Goal: Information Seeking & Learning: Learn about a topic

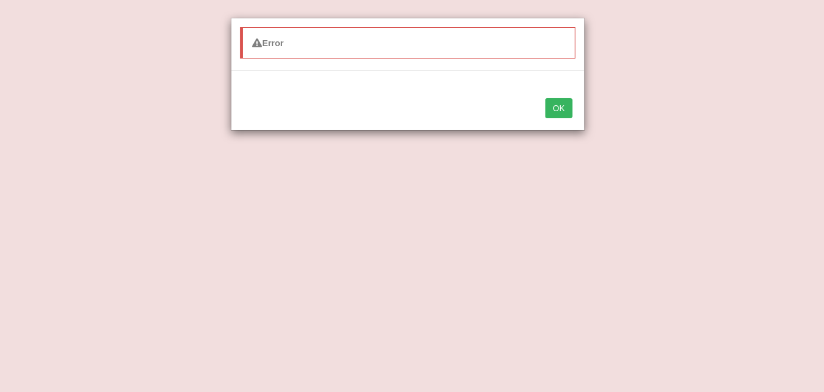
click at [559, 104] on button "OK" at bounding box center [559, 108] width 27 height 20
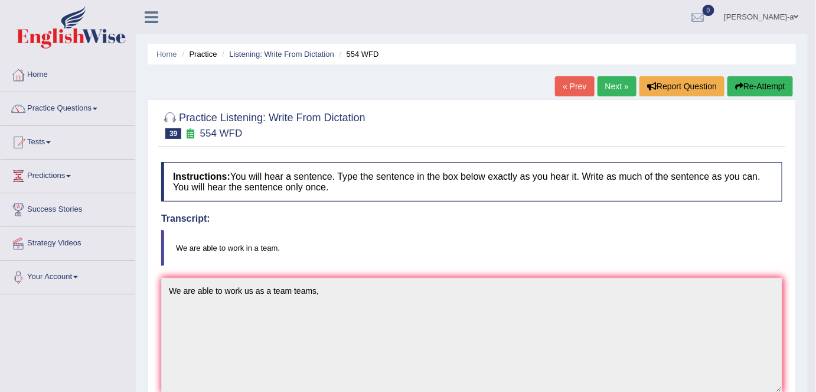
click at [99, 109] on link "Practice Questions" at bounding box center [68, 107] width 135 height 30
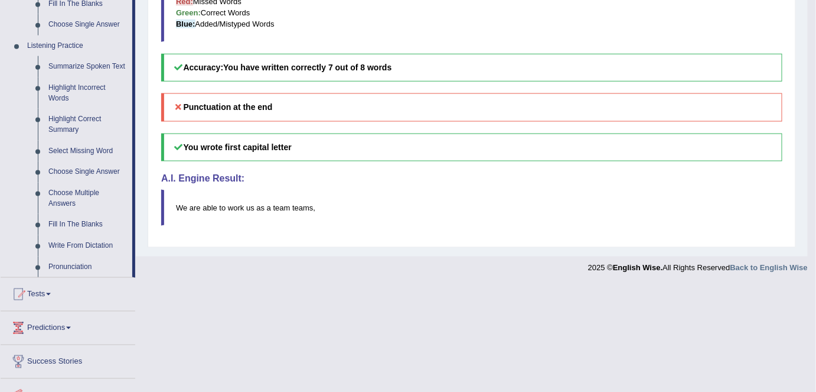
scroll to position [483, 0]
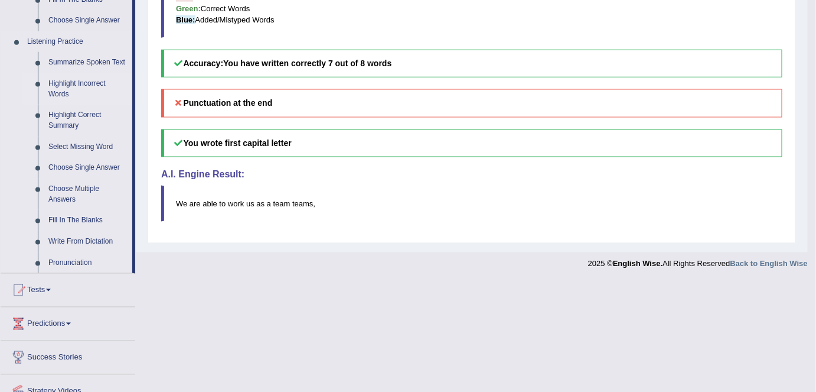
click at [85, 84] on link "Highlight Incorrect Words" at bounding box center [87, 88] width 89 height 31
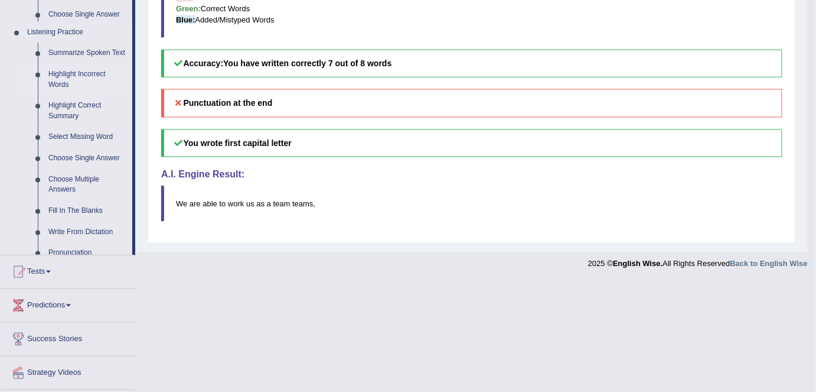
scroll to position [447, 0]
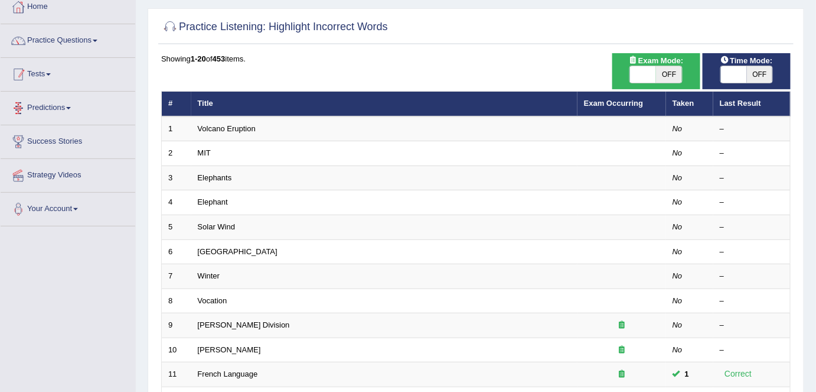
scroll to position [66, 0]
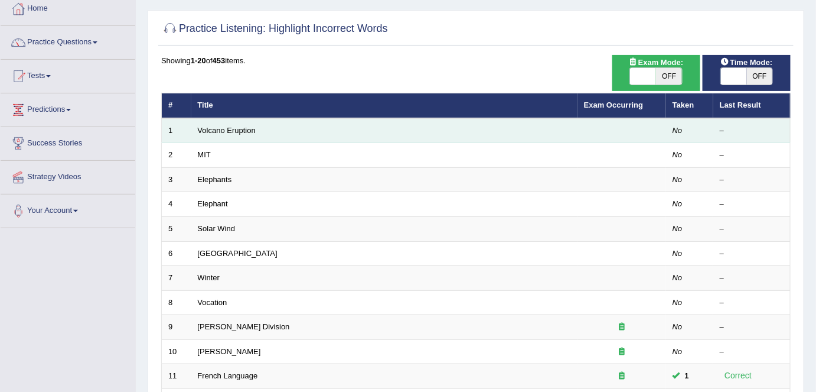
click at [273, 133] on td "Volcano Eruption" at bounding box center [384, 130] width 386 height 25
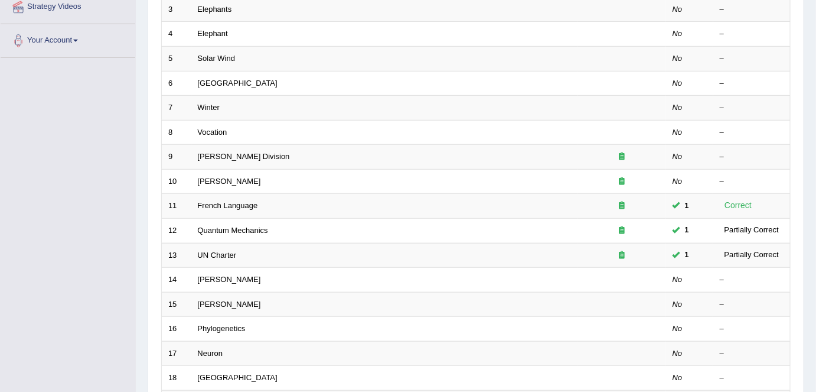
scroll to position [237, 0]
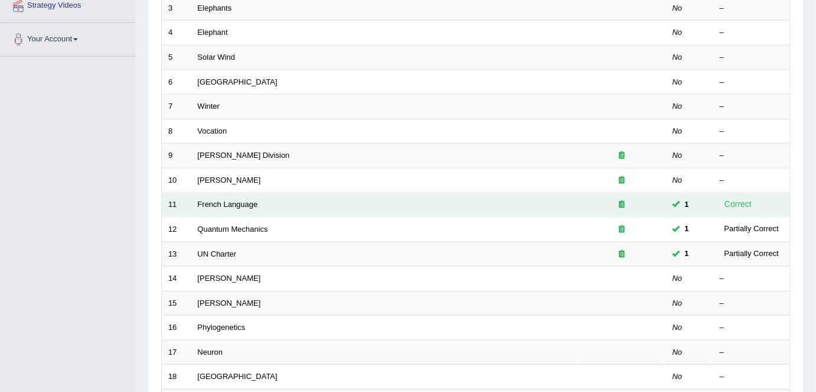
click at [438, 198] on td "French Language" at bounding box center [384, 205] width 386 height 25
click at [285, 203] on td "French Language" at bounding box center [384, 205] width 386 height 25
click at [254, 207] on td "French Language" at bounding box center [384, 205] width 386 height 25
click at [222, 200] on link "French Language" at bounding box center [228, 204] width 60 height 9
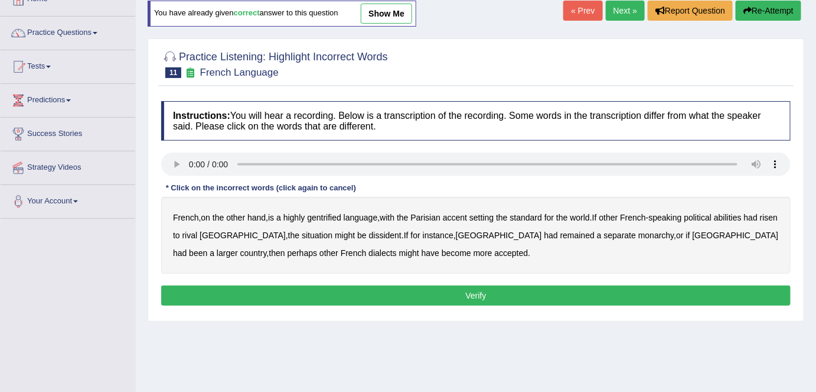
scroll to position [83, 0]
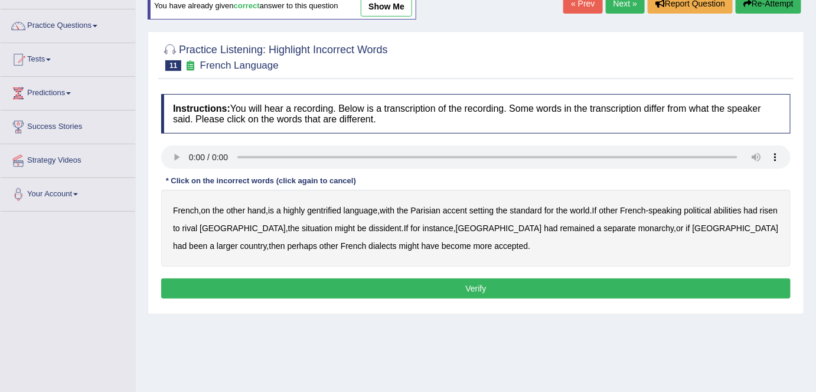
click at [638, 230] on b "monarchy" at bounding box center [655, 227] width 35 height 9
click at [319, 210] on b "gentrified" at bounding box center [324, 210] width 34 height 9
click at [369, 230] on b "dissident" at bounding box center [385, 227] width 32 height 9
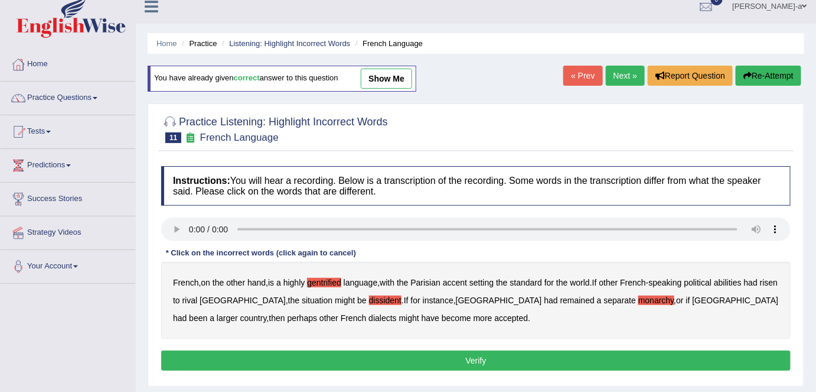
click at [378, 84] on link "show me" at bounding box center [386, 79] width 51 height 20
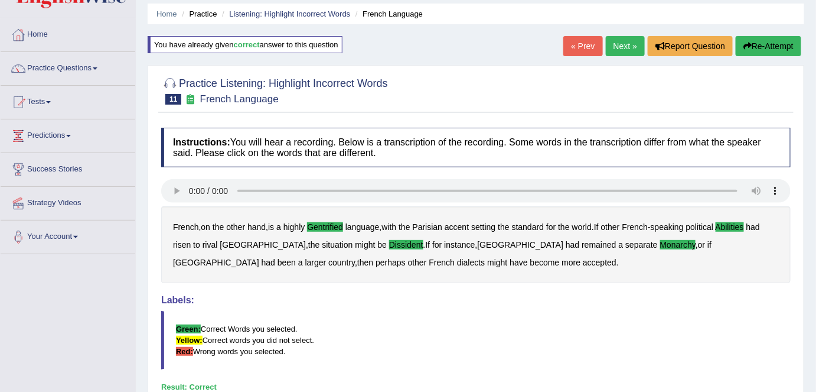
scroll to position [0, 0]
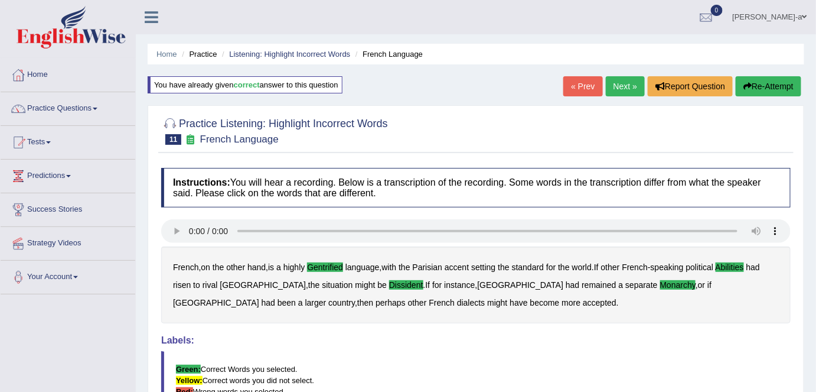
click at [619, 87] on link "Next »" at bounding box center [625, 86] width 39 height 20
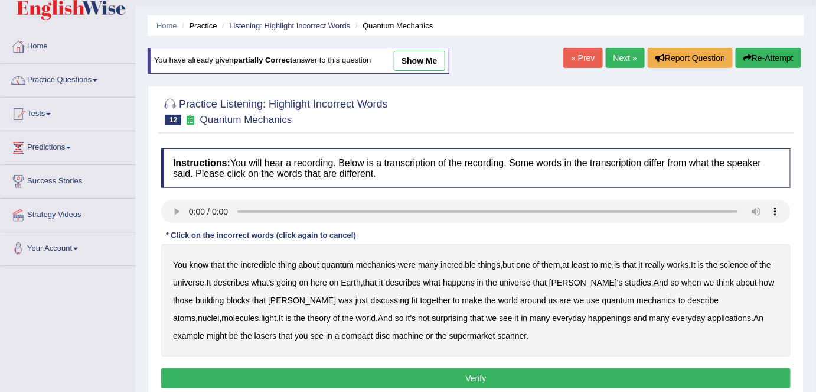
scroll to position [23, 0]
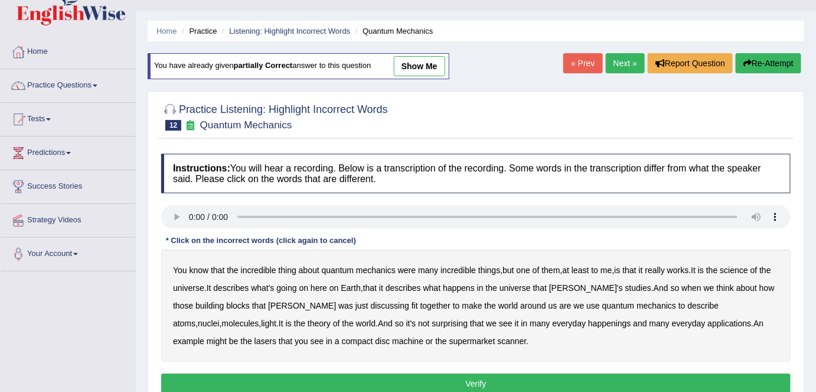
click at [422, 68] on link "show me" at bounding box center [419, 66] width 51 height 20
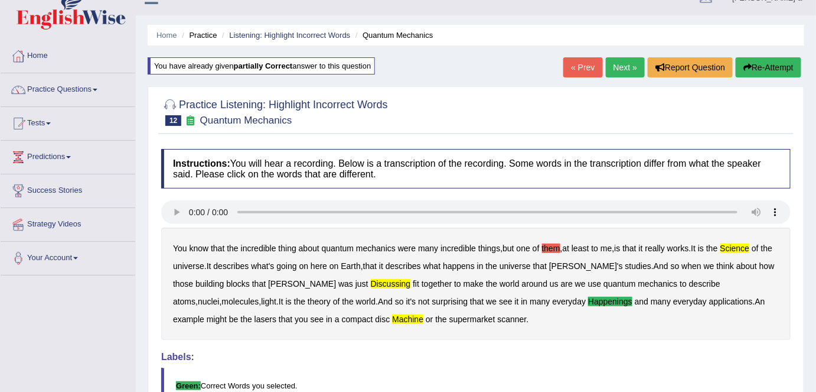
scroll to position [0, 0]
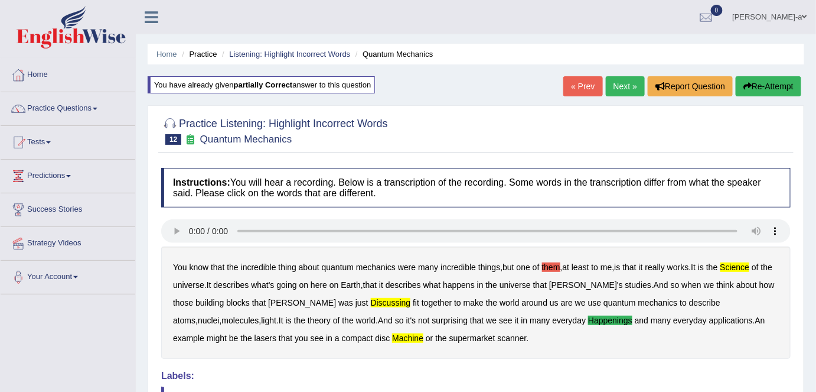
click at [615, 89] on link "Next »" at bounding box center [625, 86] width 39 height 20
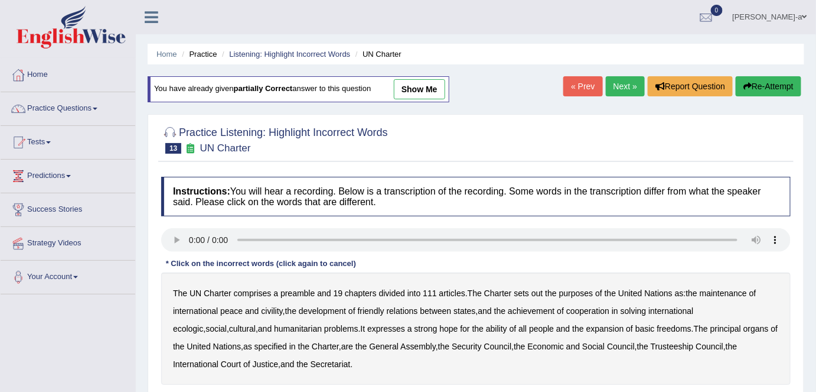
click at [578, 85] on link "« Prev" at bounding box center [582, 86] width 39 height 20
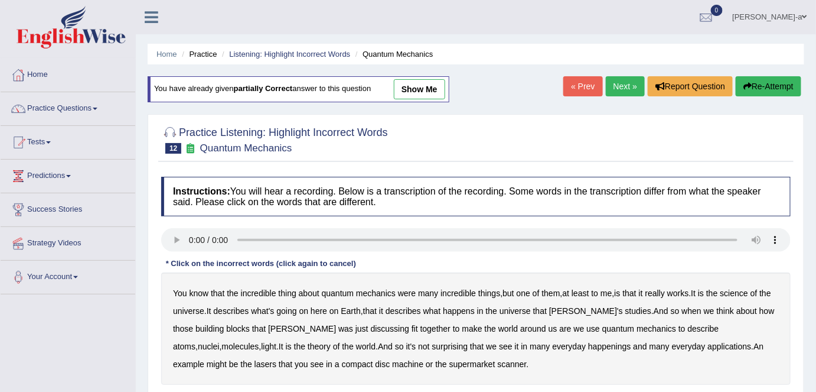
click at [739, 291] on b "science" at bounding box center [734, 292] width 28 height 9
click at [588, 349] on b "happenings" at bounding box center [609, 345] width 43 height 9
click at [392, 363] on b "machine" at bounding box center [407, 363] width 31 height 9
click at [321, 333] on div "You know that the incredible thing about quantum mechanics were many incredible…" at bounding box center [476, 328] width 630 height 112
click at [371, 331] on b "discussing" at bounding box center [390, 328] width 38 height 9
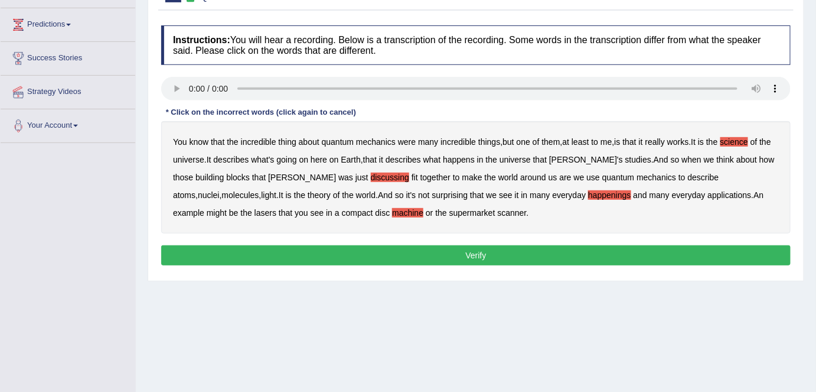
scroll to position [152, 0]
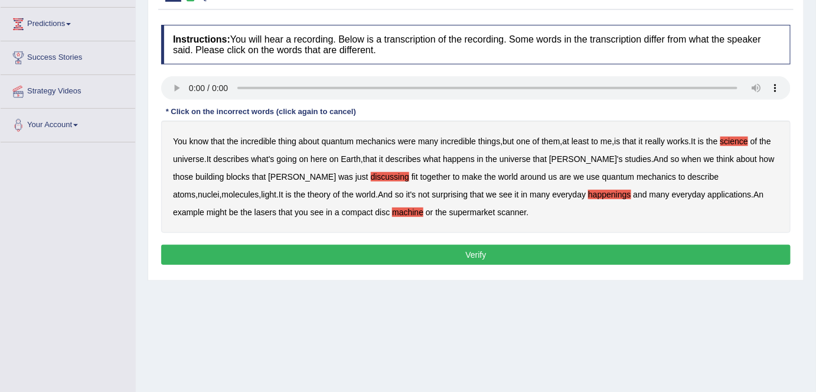
click at [478, 255] on button "Verify" at bounding box center [476, 254] width 630 height 20
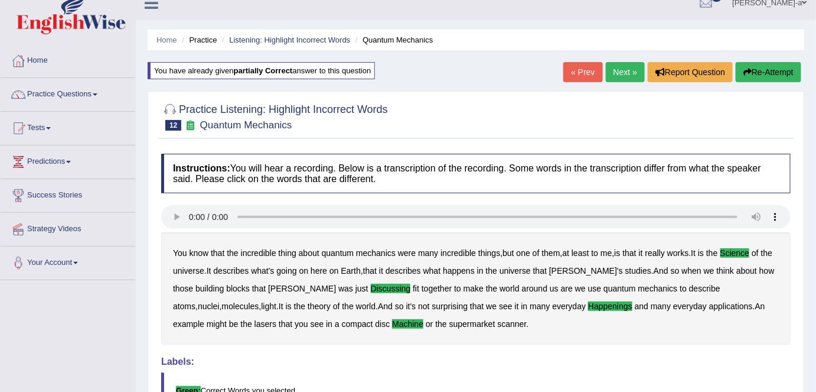
scroll to position [9, 0]
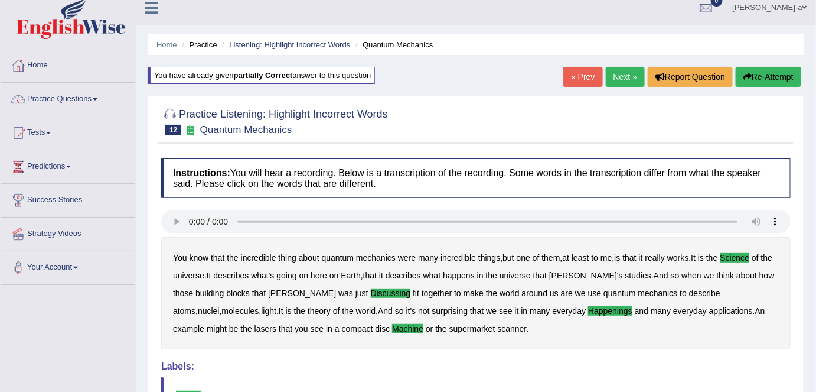
click at [624, 74] on link "Next »" at bounding box center [625, 77] width 39 height 20
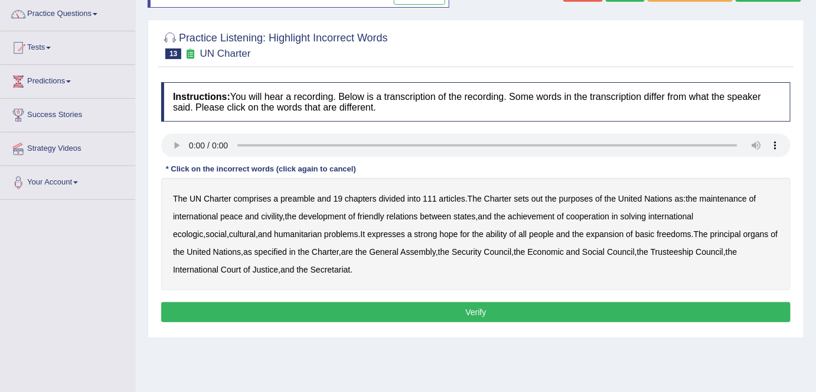
scroll to position [105, 0]
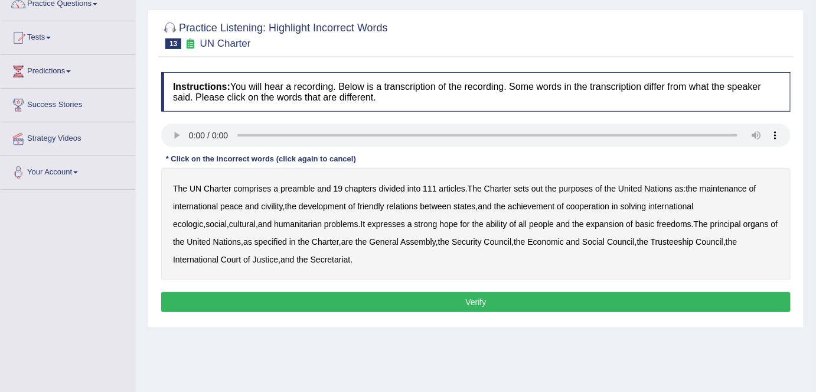
click at [278, 209] on div "The UN Charter comprises a preamble and 19 chapters divided into 111 articles .…" at bounding box center [476, 224] width 630 height 112
click at [272, 207] on b "civility" at bounding box center [271, 205] width 21 height 9
click at [203, 219] on b "ecologic" at bounding box center [188, 223] width 30 height 9
click at [486, 227] on b "ability" at bounding box center [496, 223] width 21 height 9
click at [655, 240] on b "Trusteeship" at bounding box center [672, 241] width 43 height 9
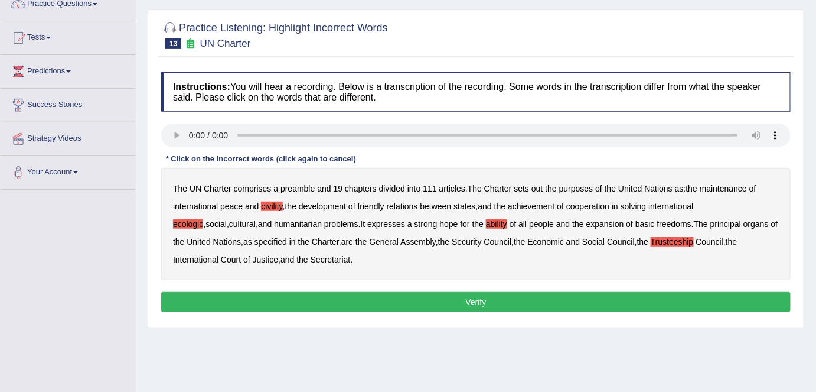
click at [311, 260] on b "Secretariat" at bounding box center [331, 259] width 40 height 9
click at [651, 239] on b "Trusteeship" at bounding box center [672, 241] width 43 height 9
click at [311, 256] on b "Secretariat" at bounding box center [331, 259] width 40 height 9
click at [474, 297] on button "Verify" at bounding box center [476, 302] width 630 height 20
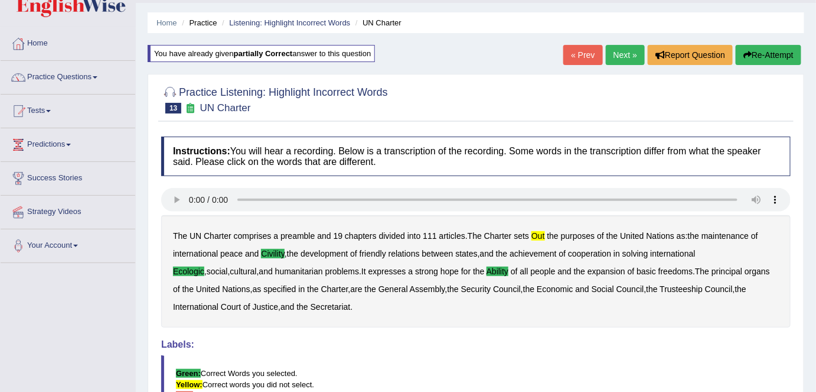
scroll to position [28, 0]
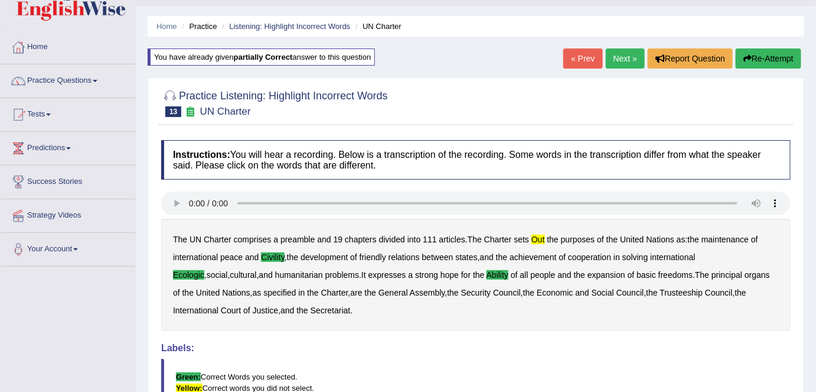
click at [619, 60] on link "Next »" at bounding box center [625, 58] width 39 height 20
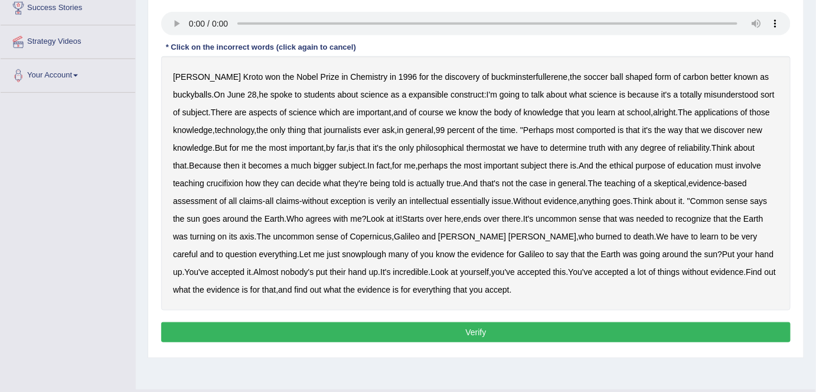
scroll to position [202, 0]
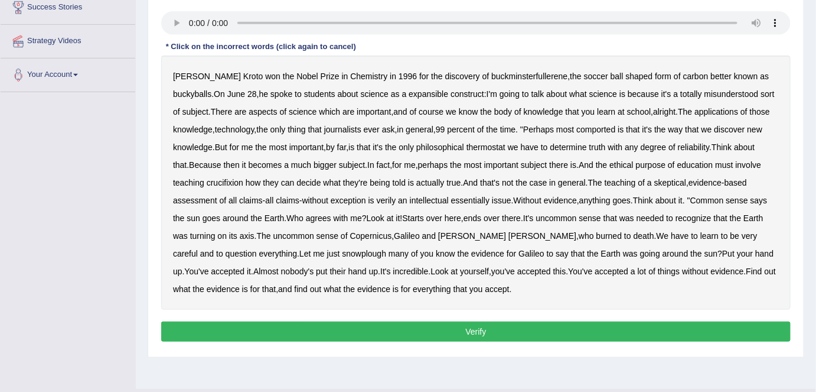
click at [409, 92] on b "expansible" at bounding box center [429, 93] width 40 height 9
click at [609, 128] on b "comported" at bounding box center [595, 129] width 39 height 9
click at [494, 146] on b "thermostat" at bounding box center [486, 146] width 39 height 9
click at [329, 164] on b "bigger" at bounding box center [325, 164] width 23 height 9
click at [233, 186] on div "[PERSON_NAME] won the Nobel Prize in Chemistry in [DATE] for the discovery of b…" at bounding box center [476, 183] width 630 height 254
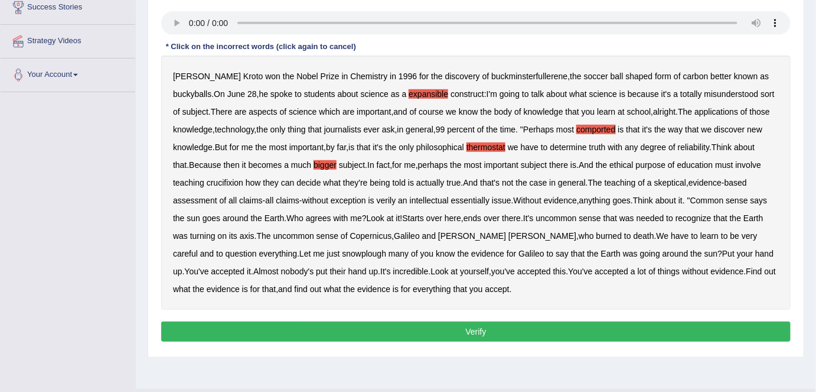
click at [224, 186] on div "Harold Kroto won the Nobel Prize in Chemistry in 1996 for the discovery of buck…" at bounding box center [476, 183] width 630 height 254
click at [224, 183] on b "crucifixion" at bounding box center [225, 182] width 37 height 9
click at [391, 199] on b "verily" at bounding box center [386, 199] width 19 height 9
click at [259, 254] on b "everything" at bounding box center [278, 253] width 38 height 9
click at [476, 326] on button "Verify" at bounding box center [476, 331] width 630 height 20
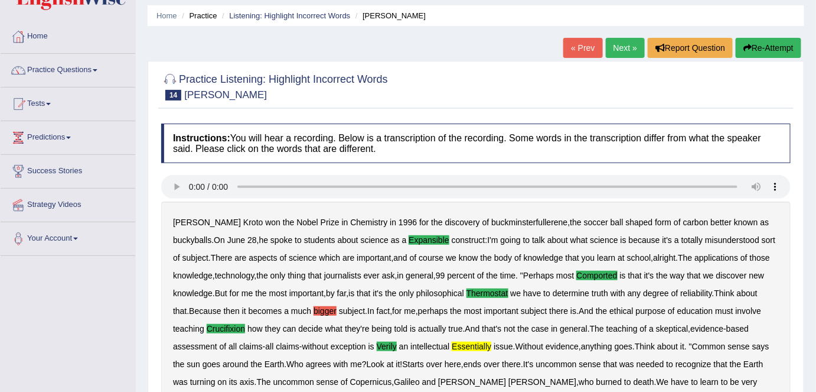
scroll to position [0, 0]
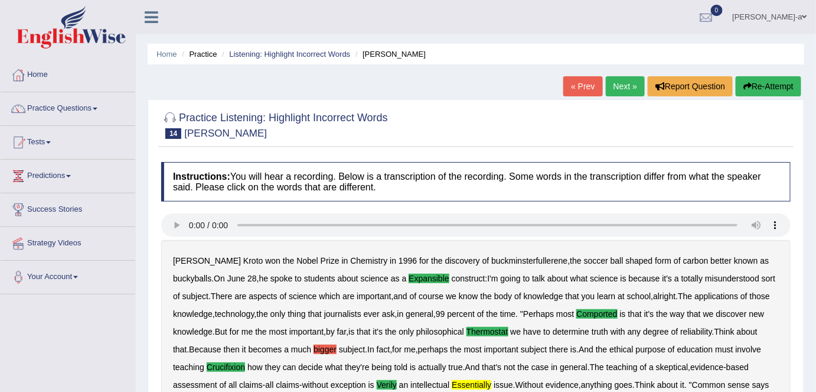
click at [625, 93] on link "Next »" at bounding box center [625, 86] width 39 height 20
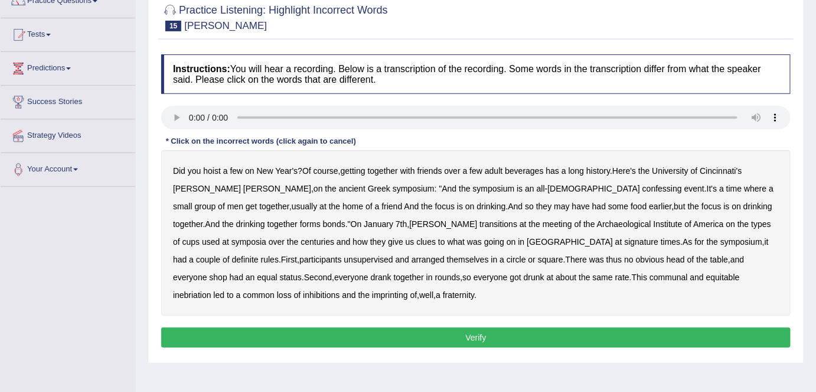
scroll to position [109, 0]
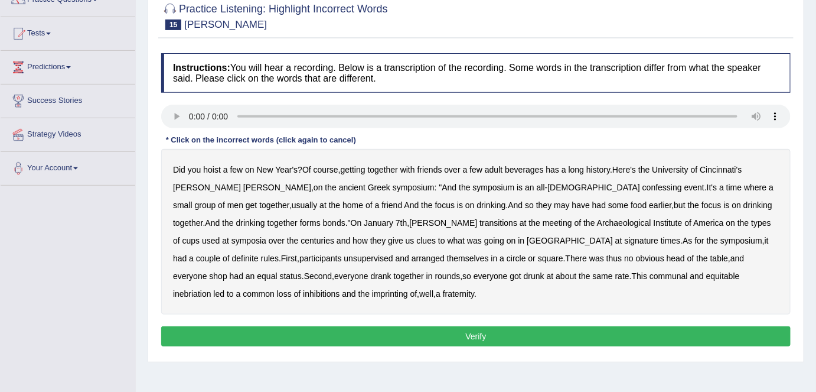
click at [642, 189] on b "confessing" at bounding box center [662, 186] width 40 height 9
click at [423, 243] on div "Did you hoist a few on New Year's ? Of course , getting together with friends o…" at bounding box center [476, 231] width 630 height 165
click at [625, 241] on b "signature" at bounding box center [642, 240] width 34 height 9
click at [408, 289] on b "imprinting" at bounding box center [390, 293] width 36 height 9
click at [476, 331] on button "Verify" at bounding box center [476, 336] width 630 height 20
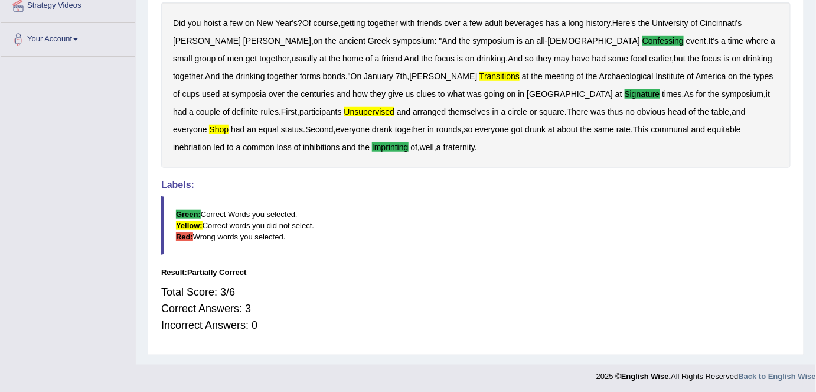
scroll to position [0, 0]
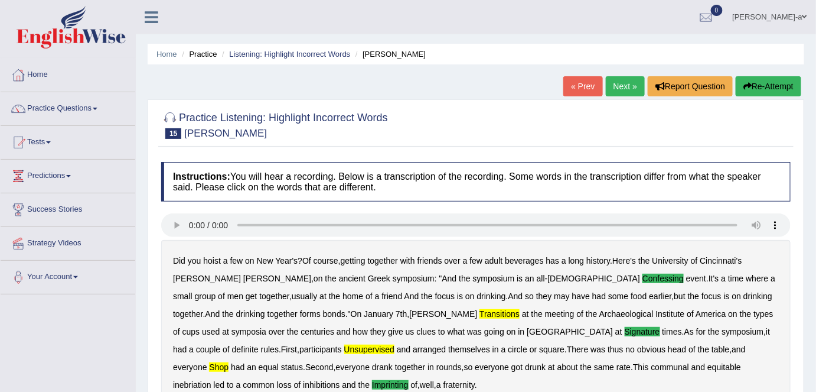
click at [621, 87] on link "Next »" at bounding box center [625, 86] width 39 height 20
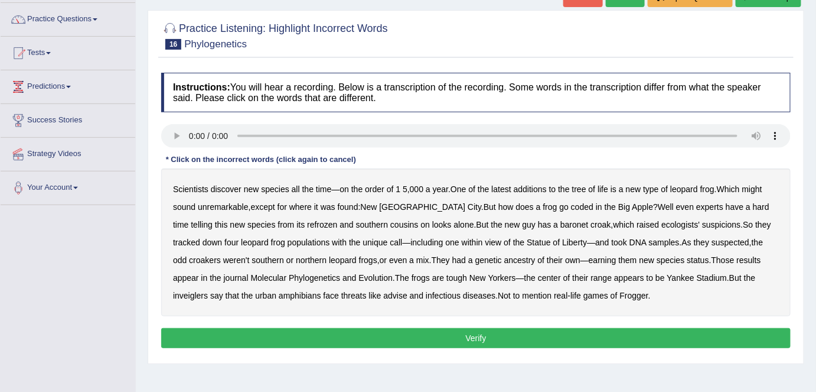
scroll to position [88, 0]
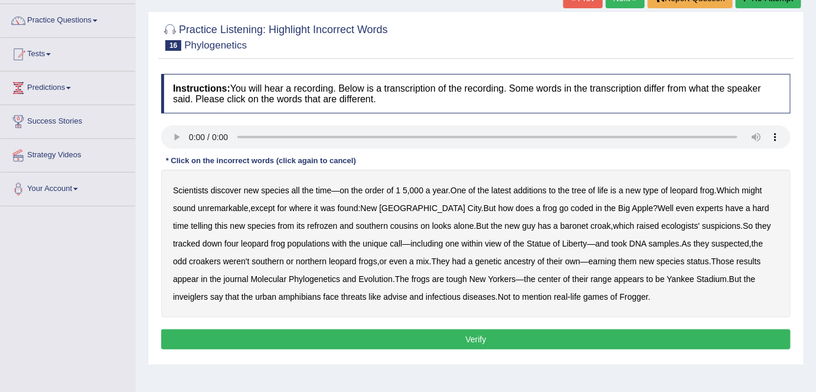
click at [543, 194] on div "Scientists discover new species all the time — on the order of 1 5 , 000 a year…" at bounding box center [476, 243] width 630 height 148
click at [534, 191] on b "additions" at bounding box center [530, 189] width 33 height 9
click at [571, 208] on b "coded" at bounding box center [582, 207] width 22 height 9
click at [560, 224] on b "baronet" at bounding box center [574, 225] width 28 height 9
click at [208, 292] on b "inveiglers" at bounding box center [190, 296] width 35 height 9
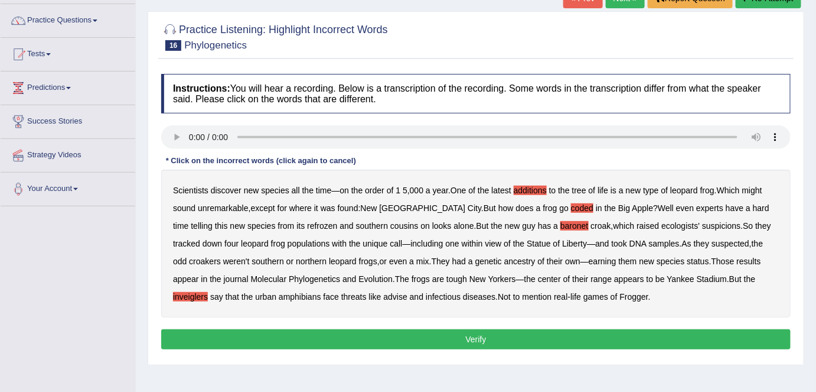
click at [307, 226] on b "refrozen" at bounding box center [322, 225] width 30 height 9
click at [504, 263] on b "ancestry" at bounding box center [519, 260] width 31 height 9
click at [485, 337] on button "Verify" at bounding box center [476, 339] width 630 height 20
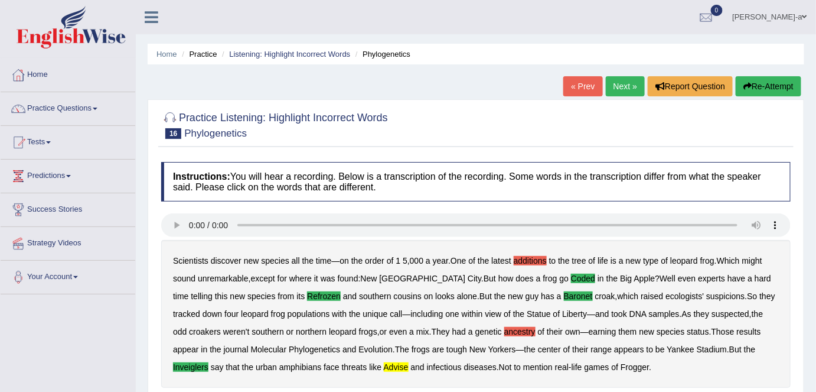
scroll to position [0, 0]
click at [628, 85] on link "Next »" at bounding box center [625, 86] width 39 height 20
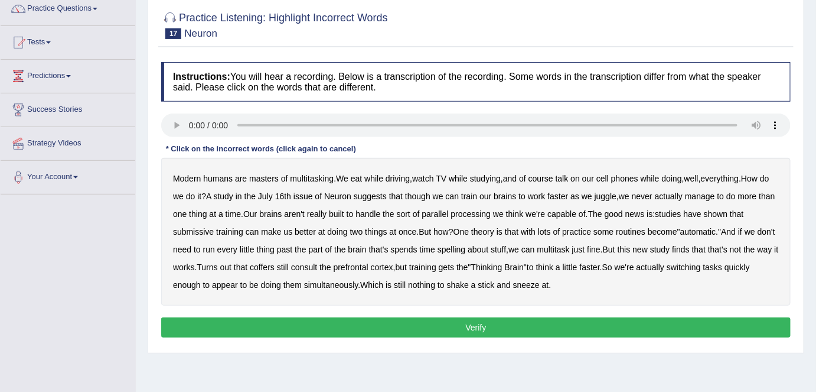
scroll to position [161, 0]
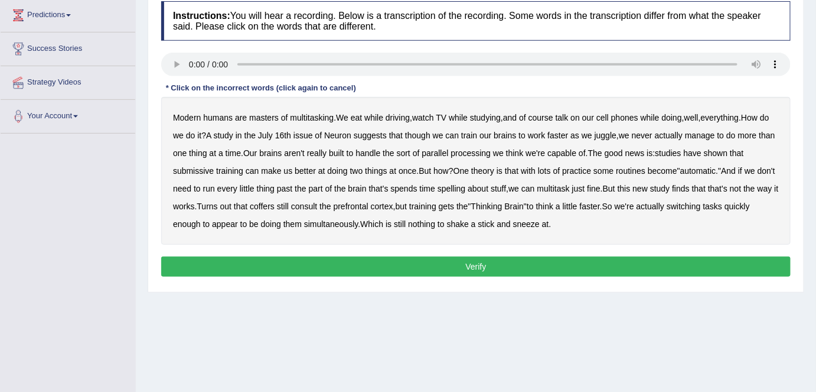
drag, startPoint x: 824, startPoint y: 416, endPoint x: 824, endPoint y: 383, distance: 33.7
click at [816, 231] on html "Toggle navigation Home Practice Questions Speaking Practice Read Aloud Repeat S…" at bounding box center [408, 35] width 816 height 392
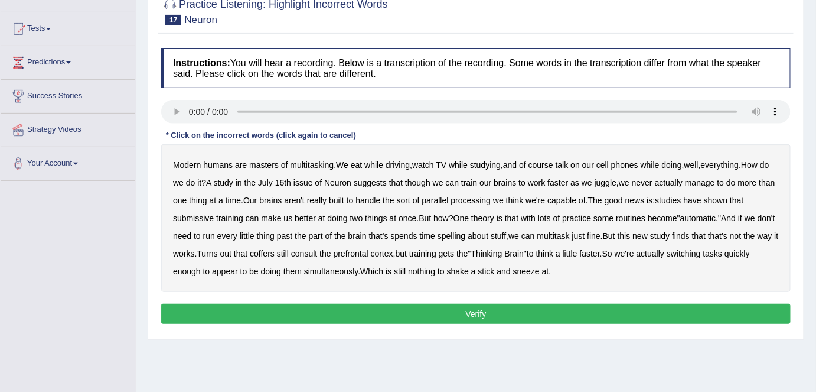
scroll to position [116, 0]
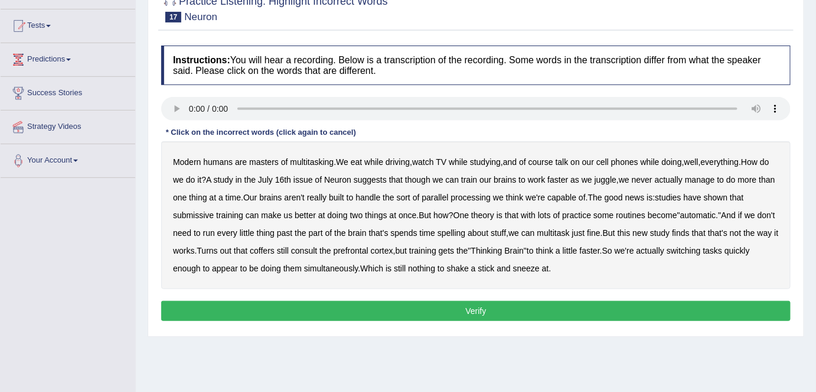
click at [658, 164] on b "while" at bounding box center [650, 161] width 19 height 9
click at [192, 216] on b "submissive" at bounding box center [193, 214] width 41 height 9
click at [275, 250] on b "coffers" at bounding box center [262, 250] width 25 height 9
click at [305, 198] on b "aren't" at bounding box center [294, 197] width 21 height 9
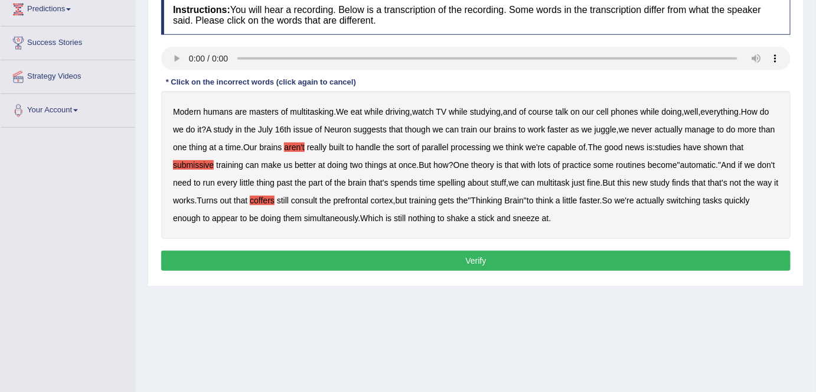
scroll to position [168, 0]
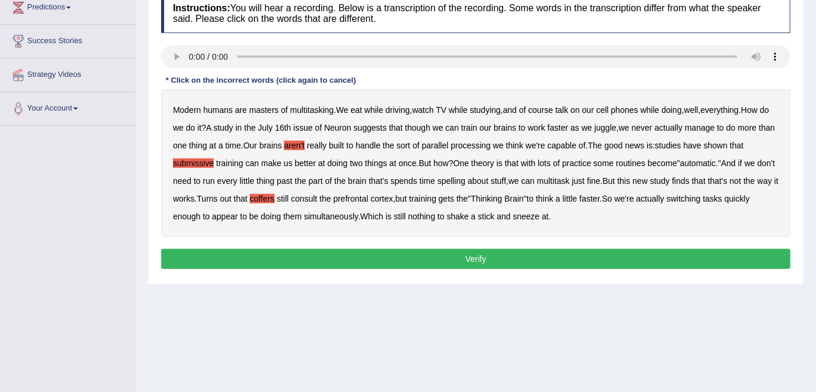
click at [403, 126] on b "that" at bounding box center [396, 127] width 14 height 9
click at [471, 255] on button "Verify" at bounding box center [476, 259] width 630 height 20
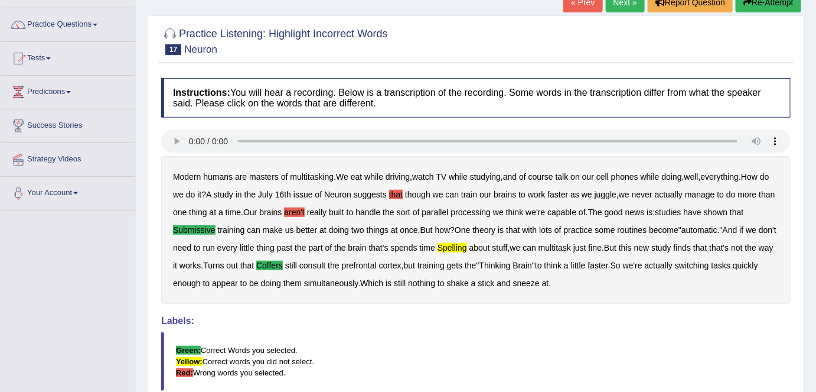
scroll to position [0, 0]
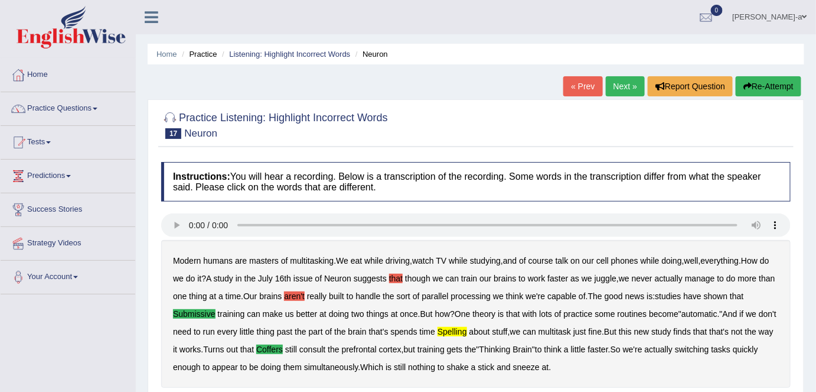
click at [755, 89] on button "Re-Attempt" at bounding box center [769, 86] width 66 height 20
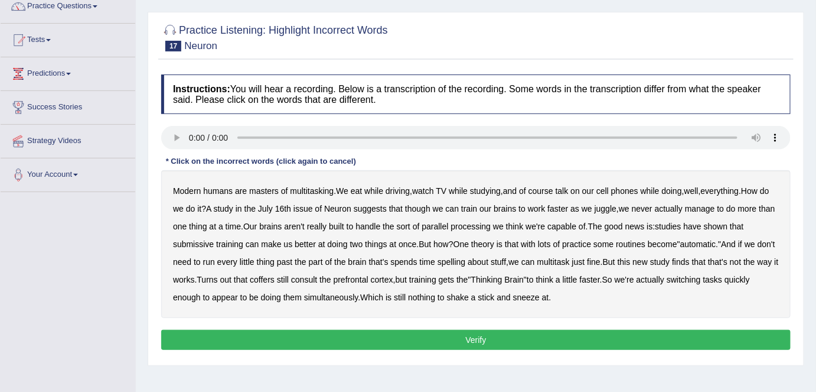
scroll to position [110, 0]
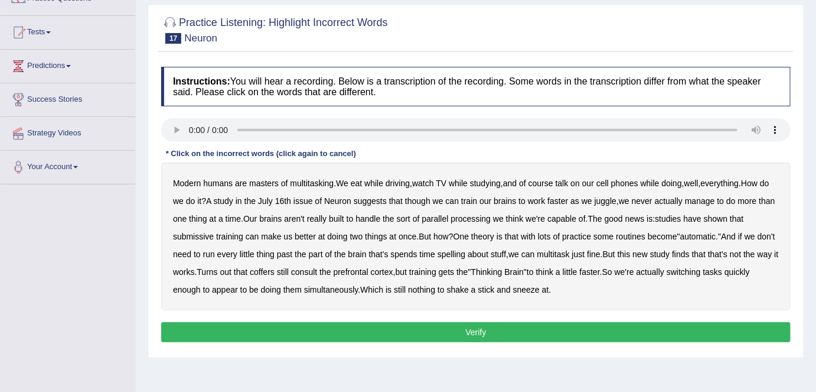
click at [326, 216] on div "Modern humans are masters of multitasking . We eat while driving , watch TV whi…" at bounding box center [476, 236] width 630 height 148
click at [305, 220] on b "aren't" at bounding box center [294, 218] width 21 height 9
click at [191, 237] on b "submissive" at bounding box center [193, 235] width 41 height 9
click at [465, 255] on b "spelling" at bounding box center [452, 253] width 28 height 9
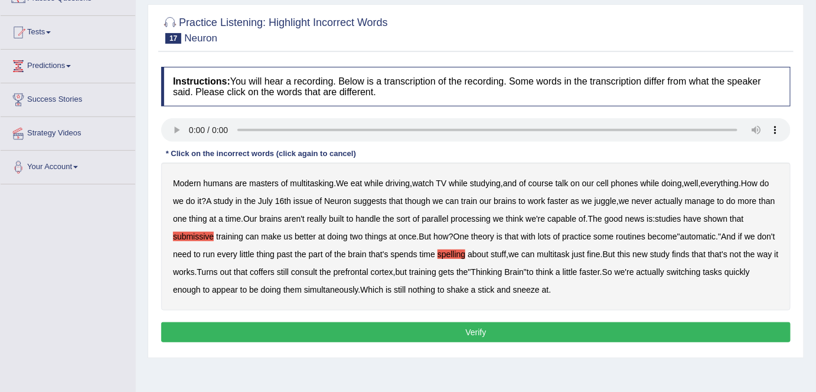
click at [275, 272] on b "coffers" at bounding box center [262, 271] width 25 height 9
click at [478, 326] on button "Verify" at bounding box center [476, 332] width 630 height 20
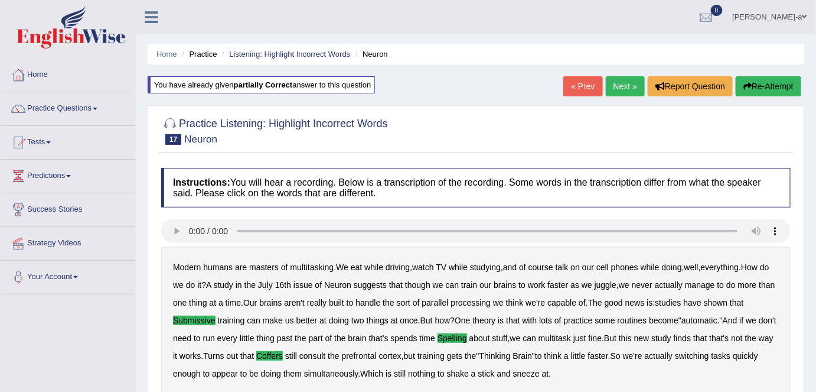
scroll to position [0, 0]
click at [624, 85] on link "Next »" at bounding box center [625, 86] width 39 height 20
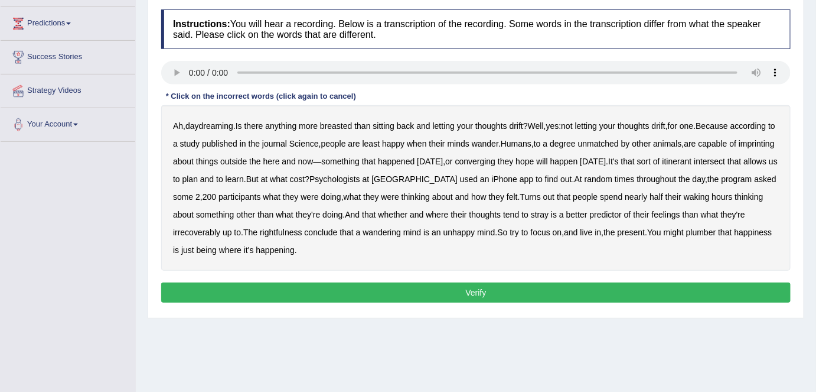
scroll to position [156, 0]
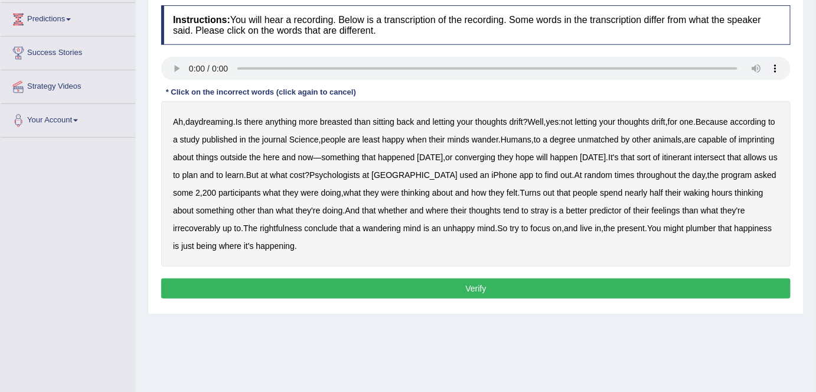
click at [338, 123] on b "breasted" at bounding box center [336, 121] width 32 height 9
click at [739, 144] on b "imprinting" at bounding box center [757, 139] width 36 height 9
click at [250, 231] on div "Ah , daydreaming . Is there anything more breasted than sitting back and lettin…" at bounding box center [476, 183] width 630 height 165
click at [220, 230] on b "irrecoverably" at bounding box center [196, 227] width 47 height 9
click at [686, 233] on b "plumber" at bounding box center [701, 227] width 30 height 9
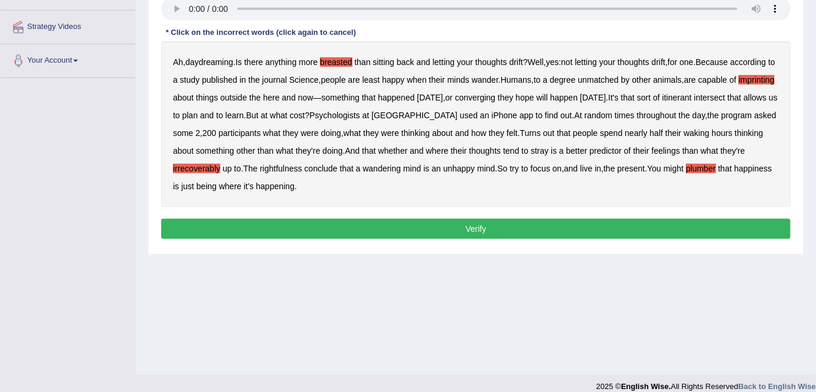
scroll to position [71, 0]
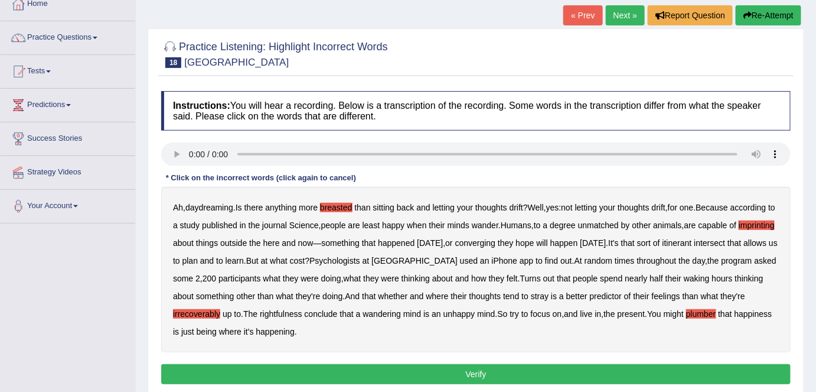
click at [496, 240] on b "converging" at bounding box center [475, 242] width 41 height 9
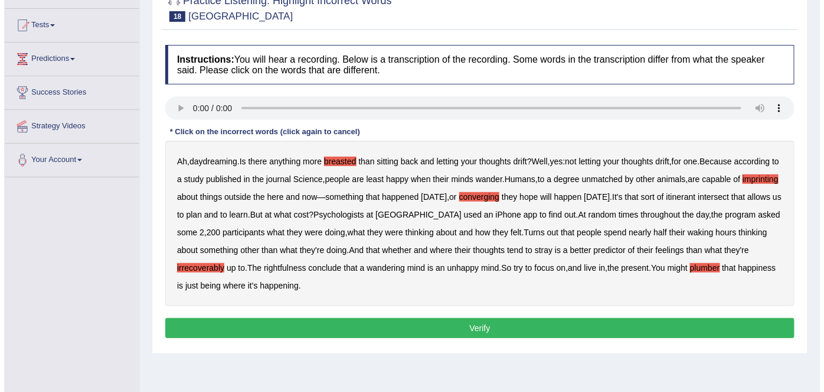
scroll to position [119, 0]
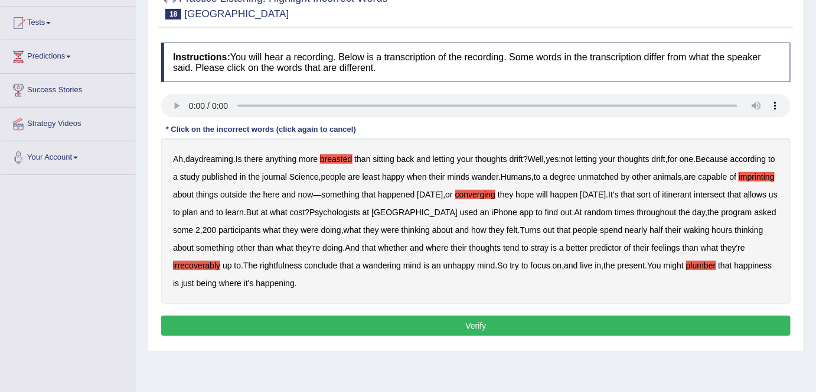
click at [478, 325] on button "Verify" at bounding box center [476, 325] width 630 height 20
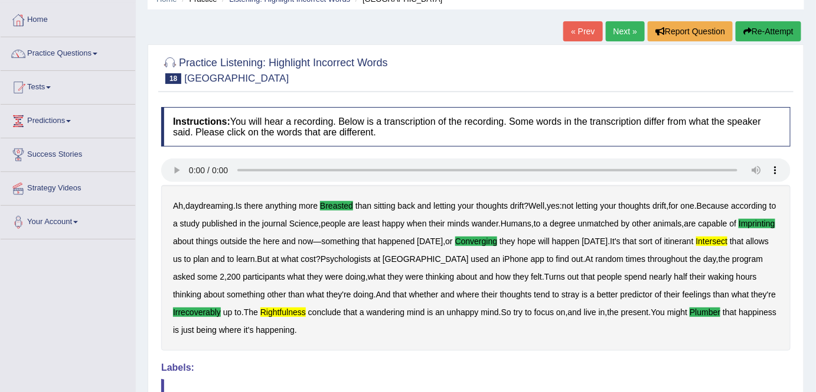
scroll to position [0, 0]
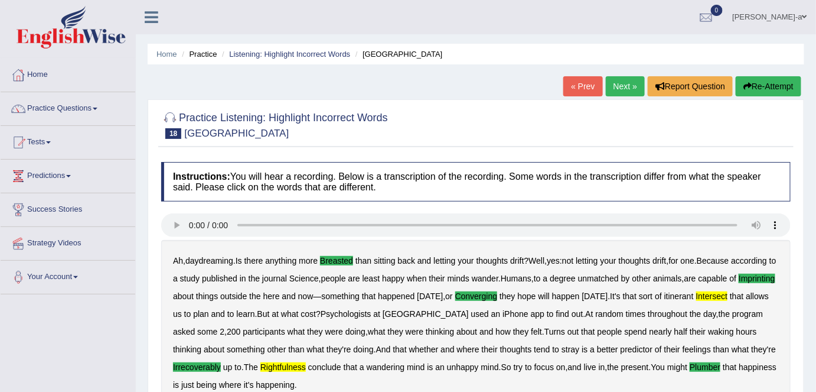
click at [621, 87] on link "Next »" at bounding box center [625, 86] width 39 height 20
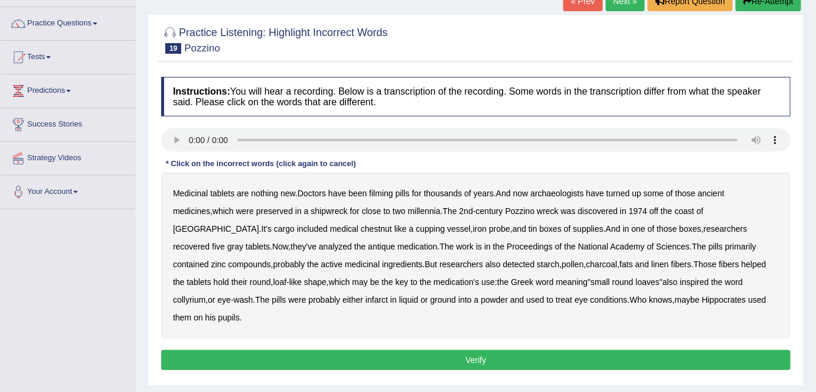
scroll to position [90, 0]
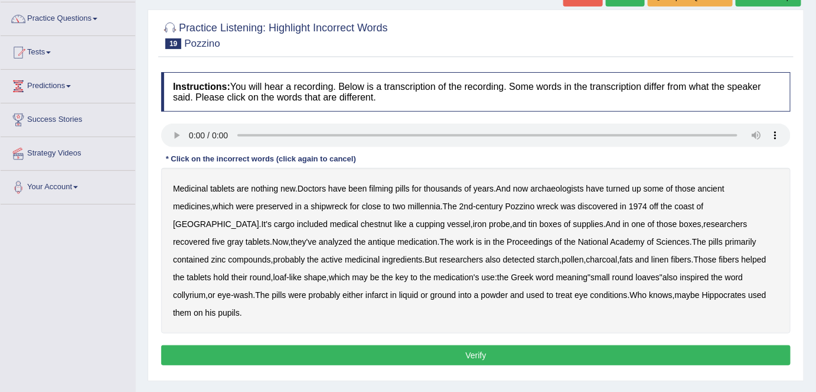
click at [361, 220] on b "chestnut" at bounding box center [376, 223] width 31 height 9
click at [680, 276] on b "inspired" at bounding box center [694, 276] width 29 height 9
click at [384, 188] on b "filming" at bounding box center [381, 188] width 24 height 9
click at [680, 278] on b "inspired" at bounding box center [694, 276] width 29 height 9
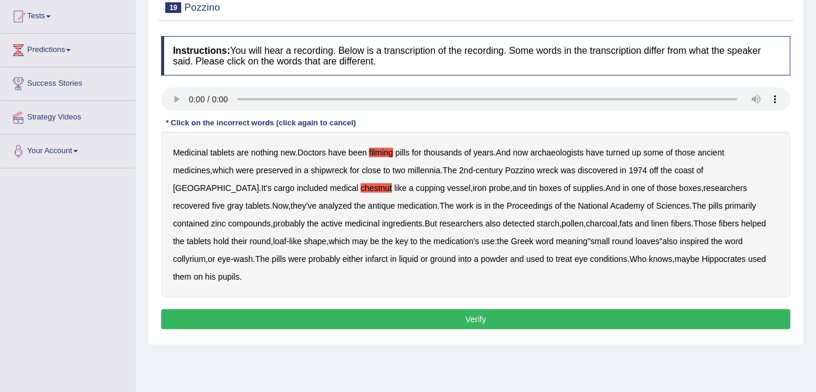
scroll to position [125, 0]
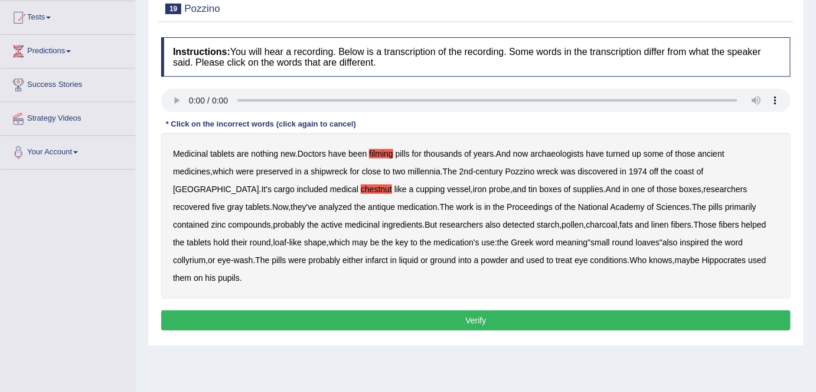
click at [470, 310] on button "Verify" at bounding box center [476, 320] width 630 height 20
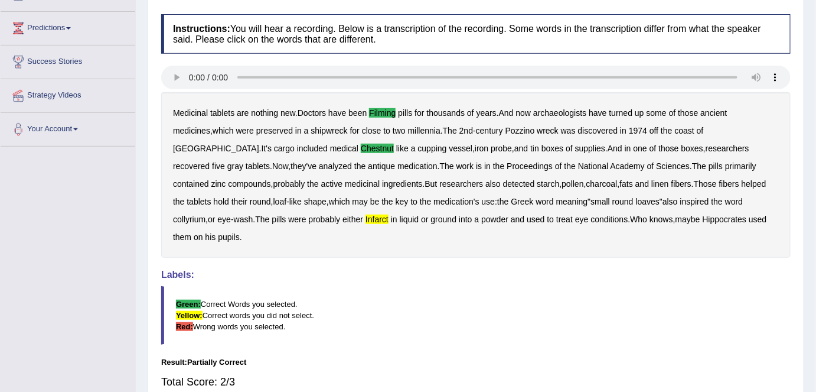
scroll to position [34, 0]
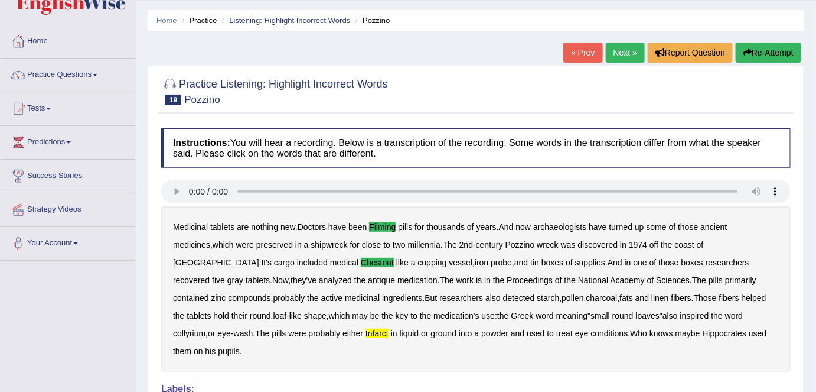
click at [622, 52] on link "Next »" at bounding box center [625, 53] width 39 height 20
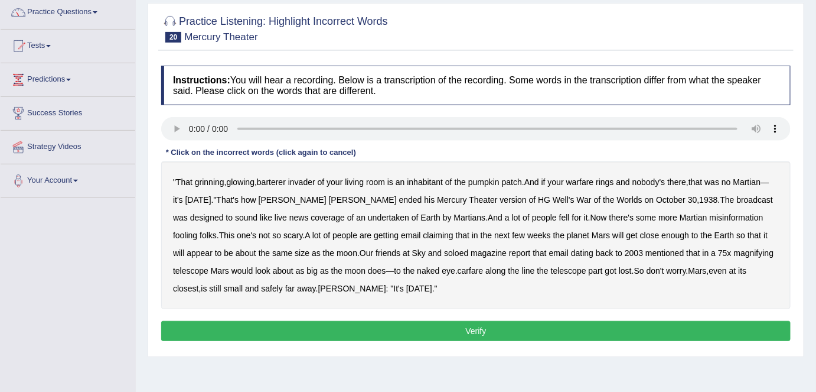
scroll to position [100, 0]
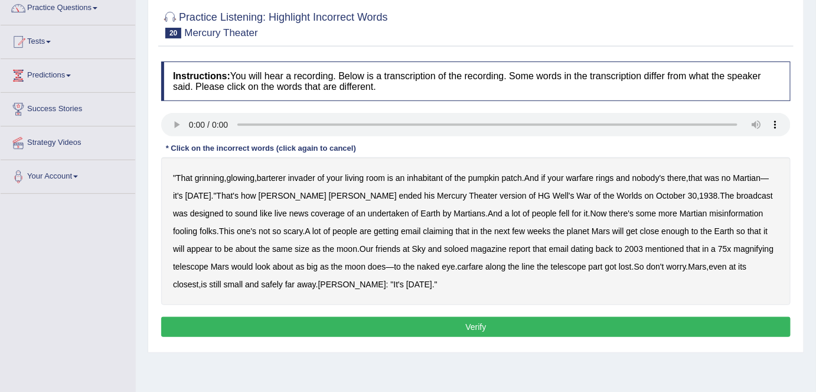
click at [193, 170] on div "Instructions: You will hear a recording. Below is a transcription of the record…" at bounding box center [475, 201] width 635 height 291
click at [279, 180] on b "barterer" at bounding box center [271, 177] width 29 height 9
click at [444, 247] on b "soloed" at bounding box center [456, 248] width 24 height 9
click at [458, 265] on b "carfare" at bounding box center [471, 266] width 26 height 9
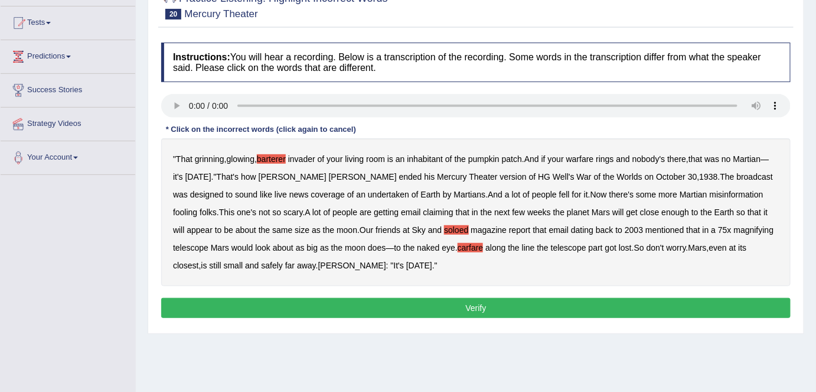
scroll to position [120, 0]
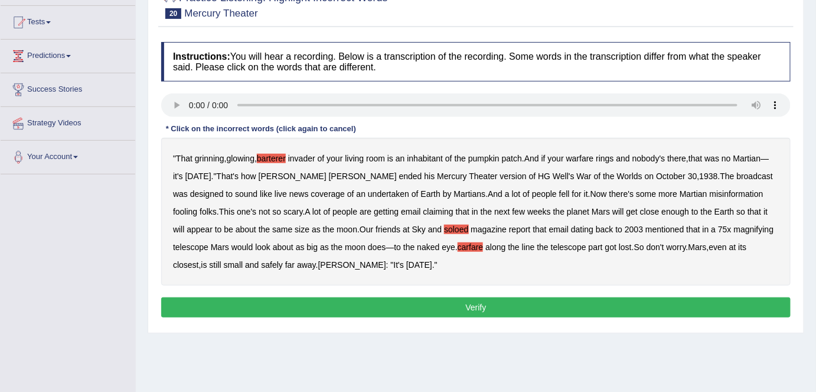
click at [311, 194] on b "coverage" at bounding box center [328, 193] width 34 height 9
click at [318, 265] on b "Welles" at bounding box center [352, 264] width 68 height 9
click at [474, 304] on button "Verify" at bounding box center [476, 307] width 630 height 20
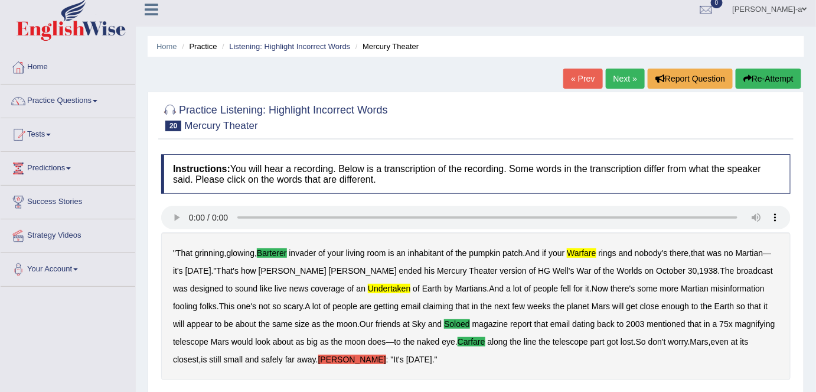
scroll to position [6, 0]
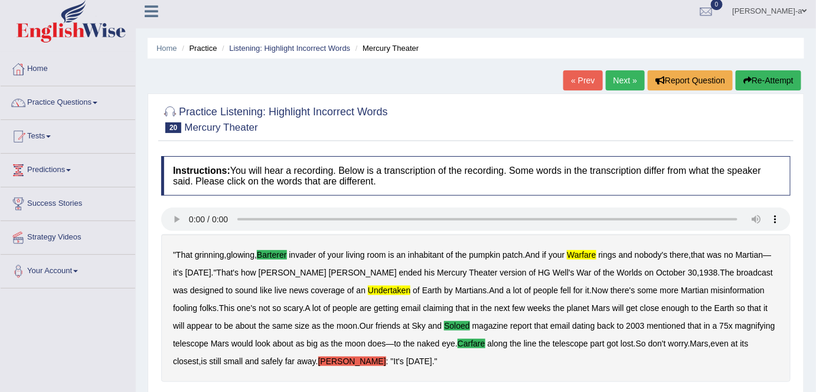
click at [624, 78] on link "Next »" at bounding box center [625, 80] width 39 height 20
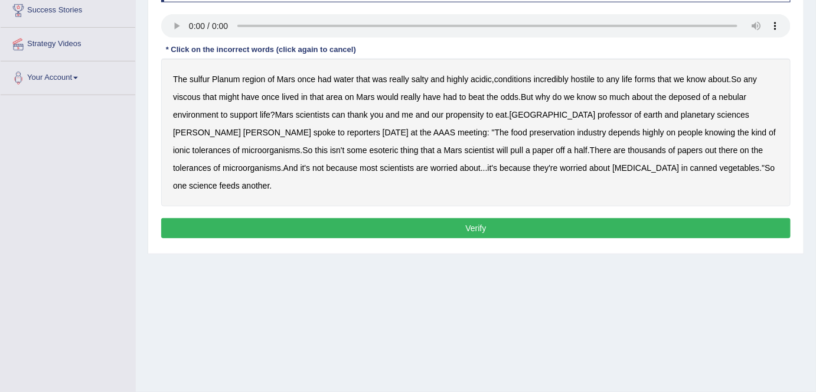
click at [217, 81] on div "Instructions: You will hear a recording. Below is a transcription of the record…" at bounding box center [475, 102] width 635 height 291
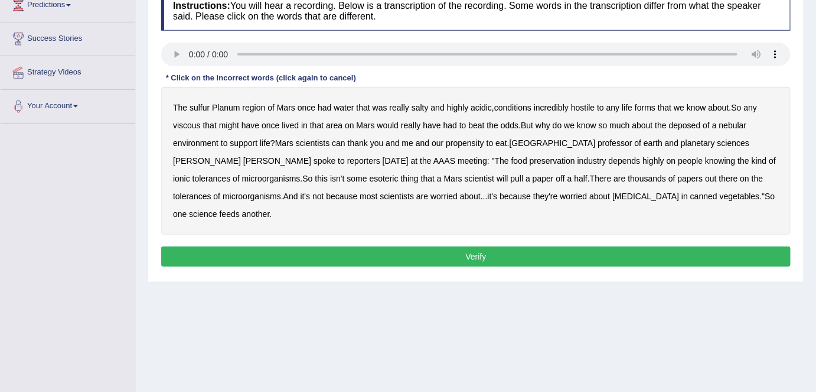
scroll to position [169, 0]
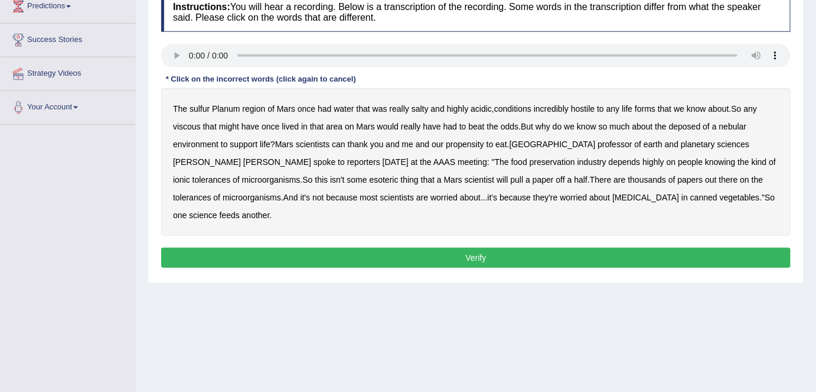
click at [203, 107] on b "sulfur" at bounding box center [200, 108] width 20 height 9
click at [192, 128] on b "viscous" at bounding box center [187, 126] width 28 height 9
click at [692, 128] on b "deposed" at bounding box center [685, 126] width 32 height 9
click at [470, 247] on button "Verify" at bounding box center [476, 257] width 630 height 20
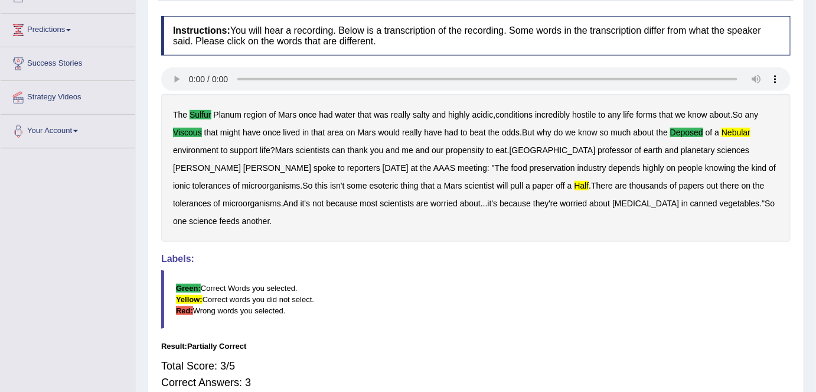
scroll to position [0, 0]
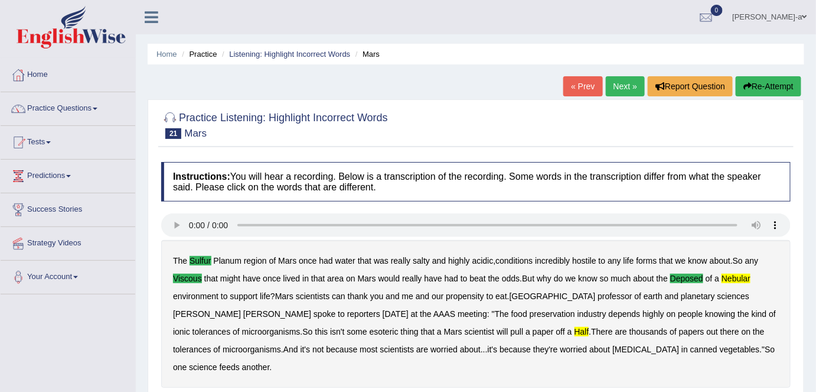
click at [619, 91] on link "Next »" at bounding box center [625, 86] width 39 height 20
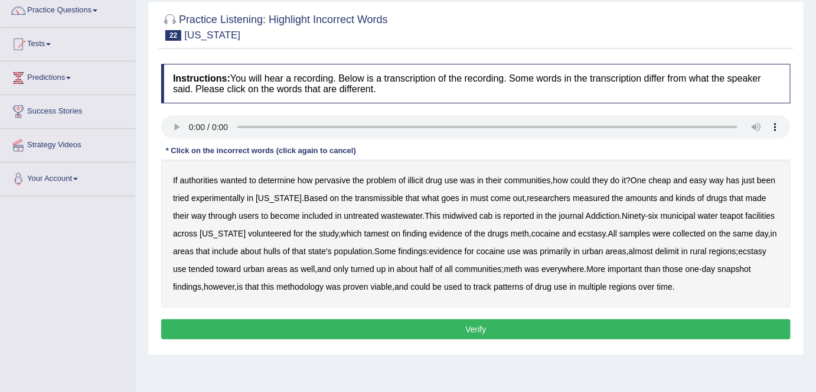
scroll to position [99, 0]
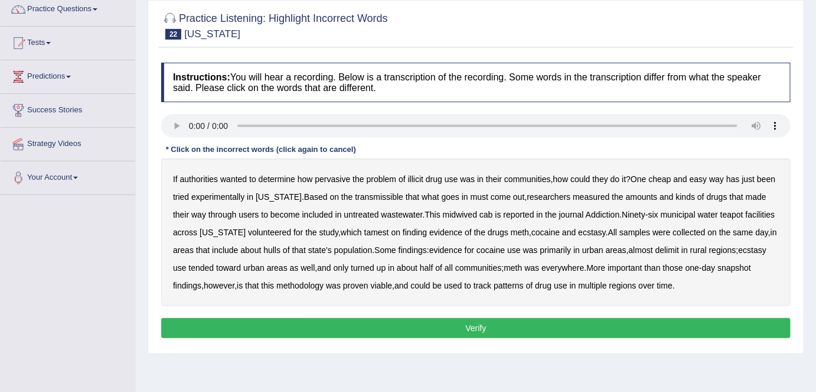
click at [384, 194] on b "transmissible" at bounding box center [379, 196] width 48 height 9
click at [472, 215] on b "midwived" at bounding box center [460, 214] width 34 height 9
click at [364, 231] on b "tamest" at bounding box center [376, 231] width 25 height 9
drag, startPoint x: 269, startPoint y: 249, endPoint x: 407, endPoint y: 240, distance: 138.5
click at [407, 240] on div "If authorities wanted to determine how pervasive the problem of illicit drug us…" at bounding box center [476, 232] width 630 height 148
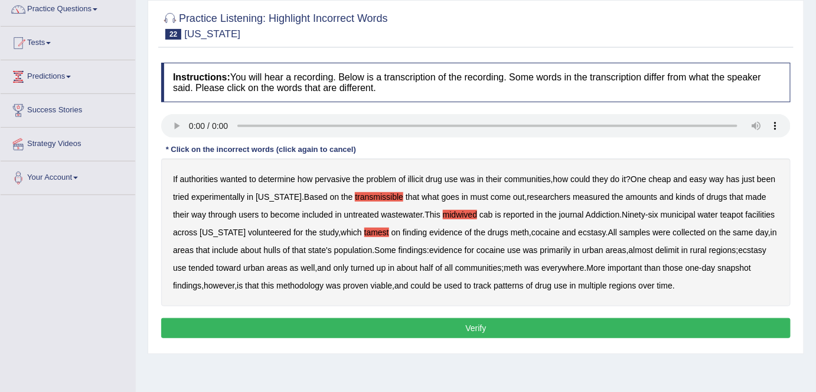
click at [679, 250] on b "delimit" at bounding box center [667, 249] width 24 height 9
click at [181, 152] on div "Instructions: You will hear a recording. Below is a transcription of the record…" at bounding box center [475, 202] width 635 height 291
click at [274, 252] on b "hulls" at bounding box center [271, 249] width 17 height 9
click at [469, 325] on button "Verify" at bounding box center [476, 328] width 630 height 20
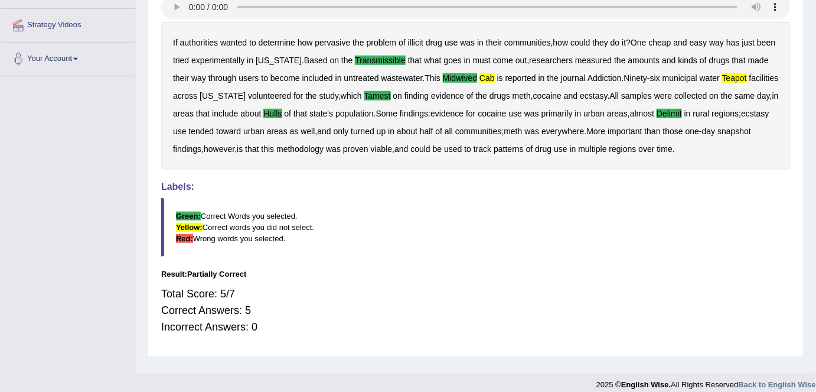
scroll to position [228, 0]
